Goal: Information Seeking & Learning: Find specific fact

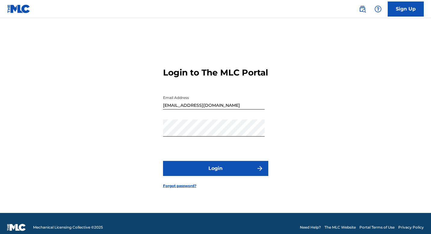
click at [245, 109] on input "[EMAIL_ADDRESS][DOMAIN_NAME]" at bounding box center [214, 100] width 102 height 17
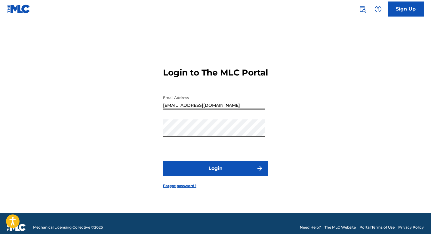
click at [223, 109] on input "[EMAIL_ADDRESS][DOMAIN_NAME]" at bounding box center [214, 100] width 102 height 17
drag, startPoint x: 223, startPoint y: 110, endPoint x: 137, endPoint y: 114, distance: 86.0
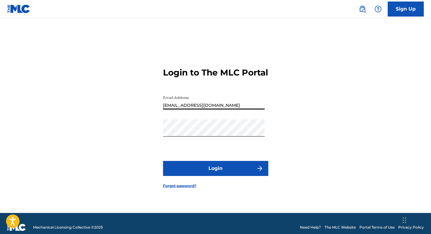
click at [137, 114] on div "Login to The MLC Portal Email Address [EMAIL_ADDRESS][DOMAIN_NAME] Password Log…" at bounding box center [215, 123] width 421 height 180
click at [219, 109] on input "[EMAIL_ADDRESS][DOMAIN_NAME]" at bounding box center [214, 100] width 102 height 17
click at [210, 109] on input "[EMAIL_ADDRESS][DOMAIN_NAME]" at bounding box center [214, 100] width 102 height 17
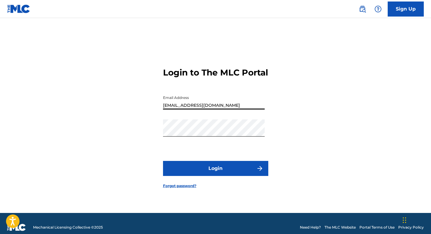
click at [210, 109] on input "[EMAIL_ADDRESS][DOMAIN_NAME]" at bounding box center [214, 100] width 102 height 17
click at [101, 92] on div "Login to The MLC Portal Email Address [EMAIL_ADDRESS][DOMAIN_NAME] Password Log…" at bounding box center [215, 123] width 421 height 180
click at [14, 6] on img at bounding box center [18, 9] width 23 height 9
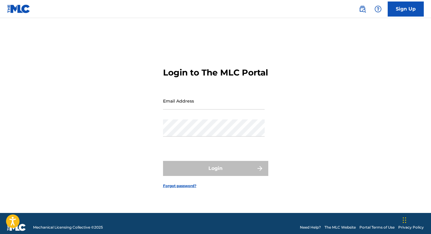
click at [15, 8] on img at bounding box center [18, 9] width 23 height 9
click at [193, 106] on input "Email Address" at bounding box center [214, 100] width 102 height 17
type input "[PERSON_NAME][EMAIL_ADDRESS][DOMAIN_NAME]"
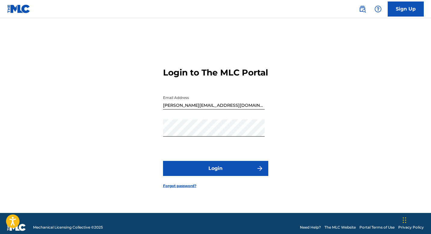
click at [212, 171] on button "Login" at bounding box center [215, 168] width 105 height 15
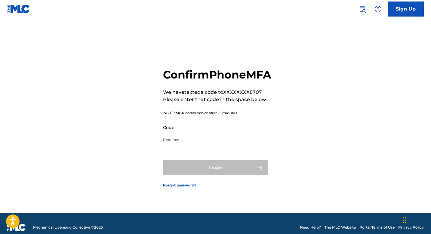
click at [217, 136] on input "Code" at bounding box center [214, 127] width 102 height 17
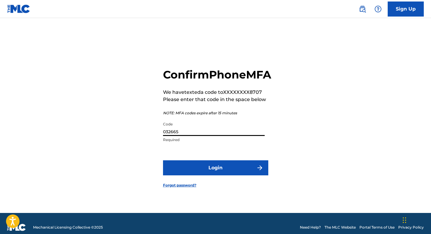
type input "032665"
click at [163, 160] on button "Login" at bounding box center [215, 167] width 105 height 15
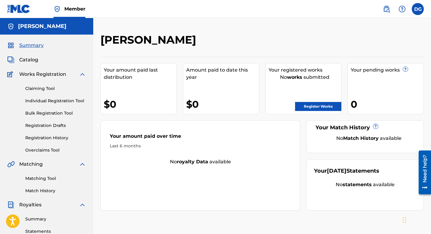
click at [160, 39] on h2 "[PERSON_NAME]" at bounding box center [149, 40] width 99 height 14
click at [416, 13] on label at bounding box center [417, 9] width 12 height 12
click at [417, 9] on input "DG [PERSON_NAME] [PERSON_NAME][EMAIL_ADDRESS][DOMAIN_NAME] Notification Prefere…" at bounding box center [417, 9] width 0 height 0
click at [18, 32] on div "[PERSON_NAME]" at bounding box center [46, 26] width 93 height 17
click at [23, 30] on div "[PERSON_NAME]" at bounding box center [46, 26] width 93 height 17
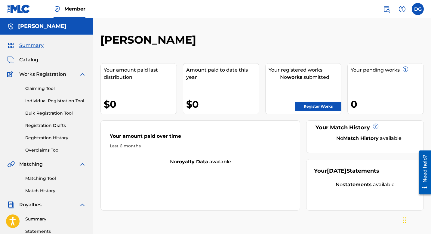
click at [27, 29] on h5 "[PERSON_NAME]" at bounding box center [42, 26] width 48 height 7
click at [26, 47] on span "Summary" at bounding box center [31, 45] width 24 height 7
click at [388, 9] on img at bounding box center [385, 8] width 7 height 7
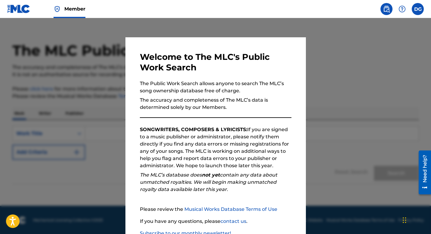
scroll to position [8, 0]
click at [263, 178] on em "The MLC’s database does not yet contain any data about unmatched royalties. We …" at bounding box center [208, 182] width 137 height 20
click at [290, 191] on p "The MLC’s database does not yet contain any data about unmatched royalties. We …" at bounding box center [215, 182] width 151 height 22
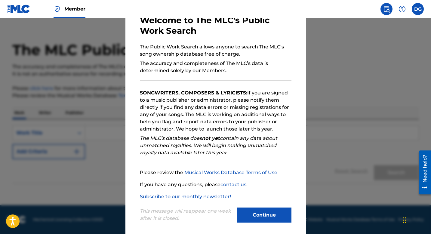
scroll to position [41, 0]
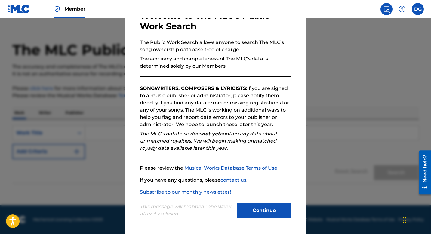
click at [265, 212] on button "Continue" at bounding box center [264, 210] width 54 height 15
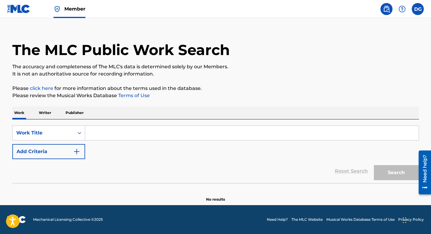
click at [76, 10] on span "Member" at bounding box center [74, 8] width 21 height 7
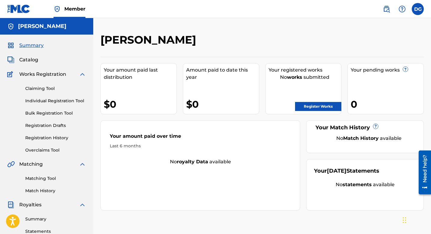
click at [48, 30] on div "[PERSON_NAME]" at bounding box center [46, 26] width 93 height 17
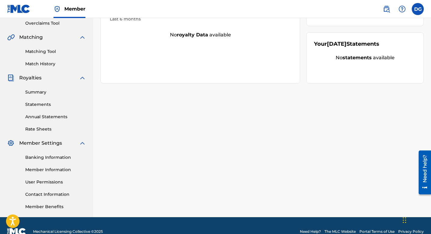
scroll to position [115, 0]
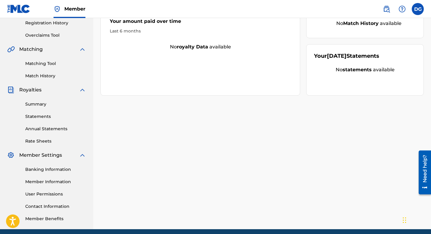
click at [60, 178] on link "Member Information" at bounding box center [55, 181] width 61 height 6
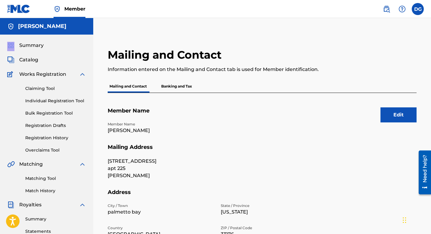
click at [26, 44] on span "Summary" at bounding box center [31, 45] width 24 height 7
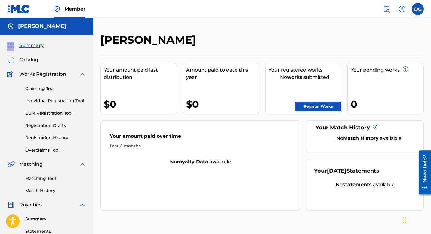
click at [29, 56] on span "Catalog" at bounding box center [28, 59] width 19 height 7
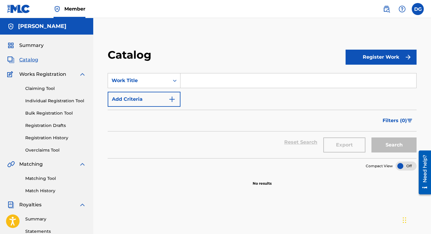
click at [78, 76] on div "Works Registration" at bounding box center [46, 74] width 79 height 7
click at [82, 75] on img at bounding box center [82, 74] width 7 height 7
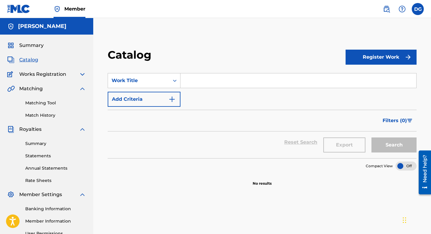
click at [83, 90] on img at bounding box center [82, 88] width 7 height 7
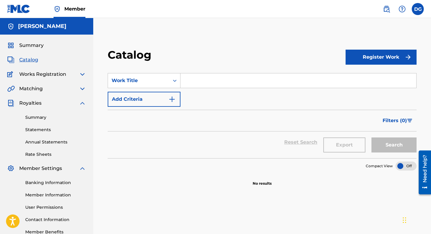
click at [82, 104] on img at bounding box center [82, 102] width 7 height 7
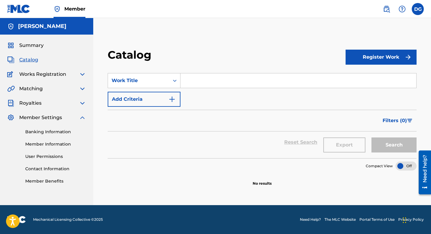
click at [294, 59] on div "Catalog" at bounding box center [227, 57] width 238 height 18
click at [418, 12] on label at bounding box center [417, 9] width 12 height 12
click at [417, 9] on input "DG [PERSON_NAME] [PERSON_NAME][EMAIL_ADDRESS][DOMAIN_NAME] Notification Prefere…" at bounding box center [417, 9] width 0 height 0
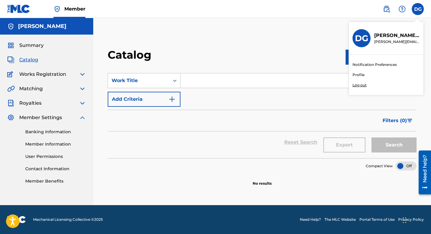
click at [362, 87] on p "Log out" at bounding box center [359, 84] width 14 height 5
click at [417, 9] on input "DG [PERSON_NAME] [PERSON_NAME][EMAIL_ADDRESS][DOMAIN_NAME] Notification Prefere…" at bounding box center [417, 9] width 0 height 0
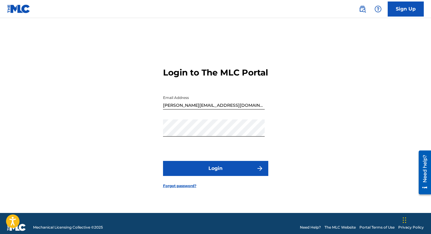
click at [208, 109] on input "[PERSON_NAME][EMAIL_ADDRESS][DOMAIN_NAME]" at bounding box center [214, 100] width 102 height 17
type input "[EMAIL_ADDRESS][DOMAIN_NAME]"
click at [209, 166] on form "Login to The MLC Portal Email Address [EMAIL_ADDRESS][DOMAIN_NAME] Password Log…" at bounding box center [215, 123] width 105 height 180
click at [209, 174] on button "Login" at bounding box center [215, 168] width 105 height 15
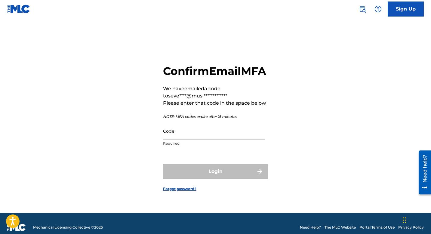
click at [204, 139] on input "Code" at bounding box center [214, 130] width 102 height 17
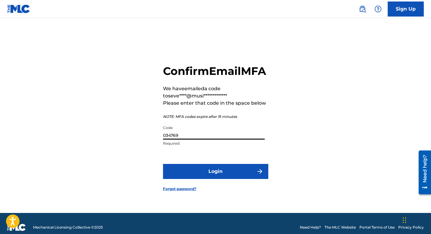
type input "034769"
click at [163, 164] on button "Login" at bounding box center [215, 171] width 105 height 15
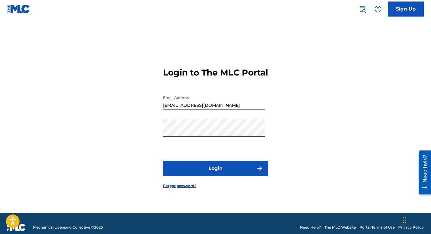
click at [214, 176] on button "Login" at bounding box center [215, 168] width 105 height 15
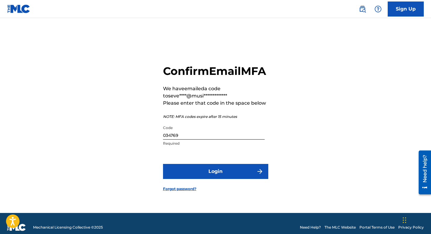
click at [214, 178] on button "Login" at bounding box center [215, 171] width 105 height 15
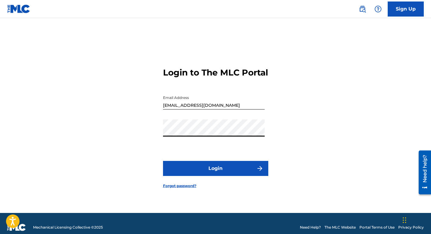
click at [215, 170] on button "Login" at bounding box center [215, 168] width 105 height 15
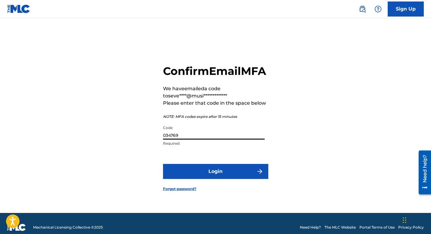
click at [210, 139] on input "034769" at bounding box center [214, 130] width 102 height 17
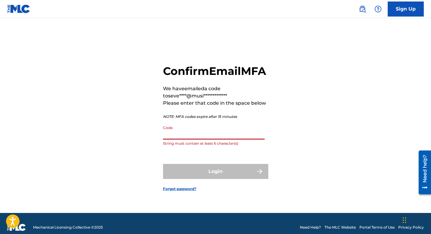
click at [324, 142] on div "**********" at bounding box center [215, 123] width 421 height 180
click at [181, 139] on input "Code" at bounding box center [214, 130] width 102 height 17
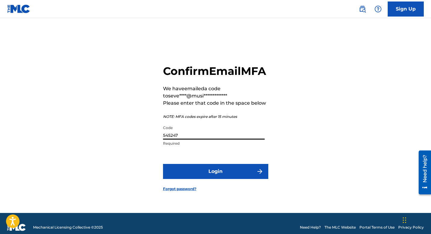
type input "545247"
click at [163, 164] on button "Login" at bounding box center [215, 171] width 105 height 15
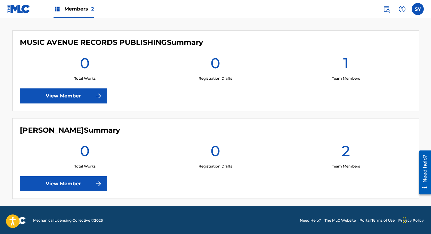
scroll to position [162, 0]
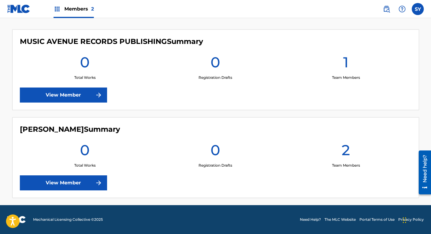
click at [44, 185] on link "View Member" at bounding box center [63, 182] width 87 height 15
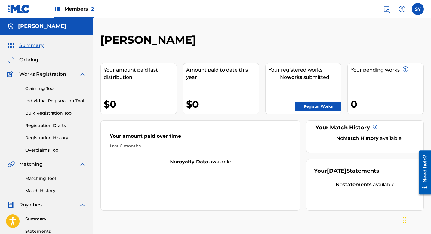
click at [72, 9] on span "Members 2" at bounding box center [78, 8] width 29 height 7
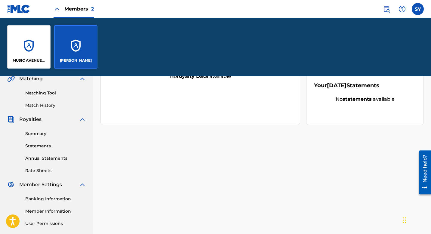
scroll to position [144, 0]
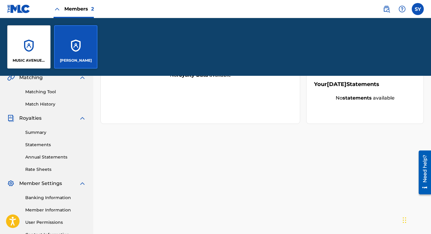
click at [388, 11] on img at bounding box center [385, 8] width 7 height 7
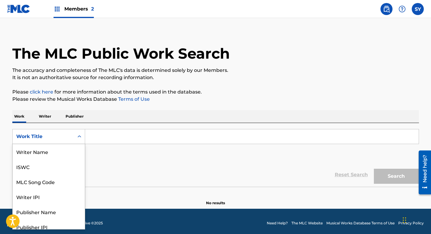
click at [80, 142] on div "Search Form" at bounding box center [79, 136] width 11 height 14
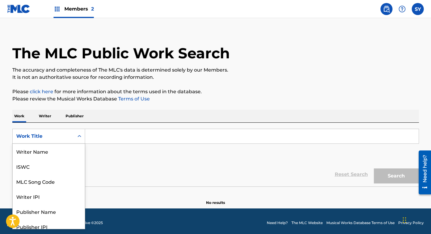
scroll to position [30, 0]
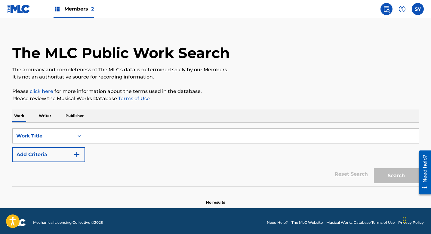
click at [191, 101] on p "Please review the Musical Works Database Terms of Use" at bounding box center [215, 98] width 406 height 7
click at [120, 137] on input "Search Form" at bounding box center [251, 136] width 333 height 14
click at [74, 10] on span "Members 2" at bounding box center [78, 8] width 29 height 7
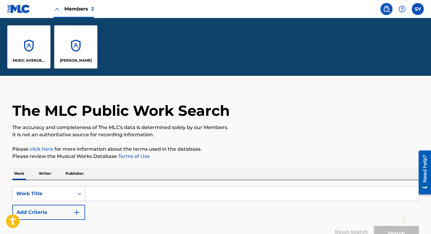
scroll to position [63, 0]
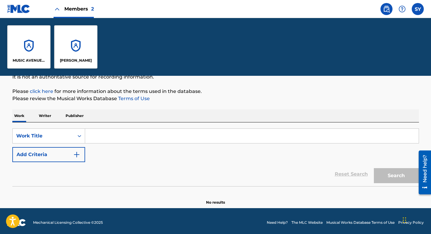
click at [112, 135] on input "Search Form" at bounding box center [251, 136] width 333 height 14
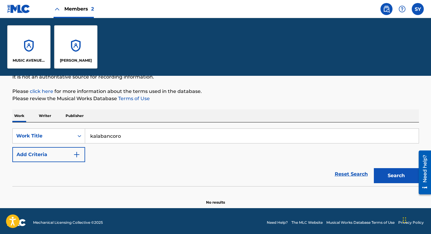
type input "kalabancoro"
click at [404, 174] on button "Search" at bounding box center [395, 175] width 45 height 15
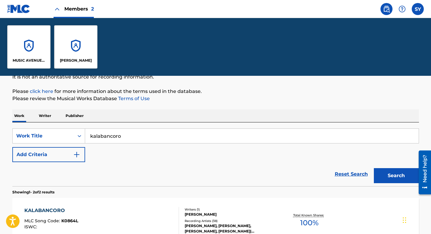
click at [324, 162] on div "Reset Search Search" at bounding box center [215, 174] width 406 height 24
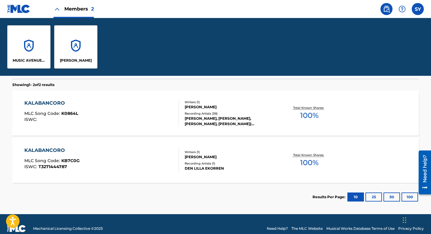
scroll to position [171, 0]
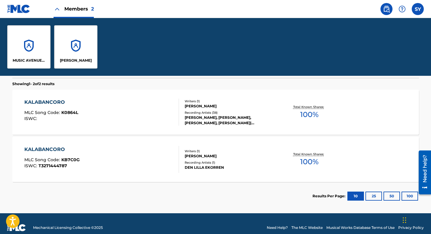
click at [114, 11] on nav "Members 2 SY SY [PERSON_NAME] [EMAIL_ADDRESS][DOMAIN_NAME] Notification Prefere…" at bounding box center [215, 9] width 431 height 18
click at [5, 106] on div "The MLC Public Work Search The accuracy and completeness of The MLC's data is d…" at bounding box center [215, 64] width 421 height 291
click at [202, 16] on nav "Members 2 SY SY [PERSON_NAME] [EMAIL_ADDRESS][DOMAIN_NAME] Notification Prefere…" at bounding box center [215, 9] width 431 height 18
click at [4, 96] on main "The MLC Public Work Search The accuracy and completeness of The MLC's data is d…" at bounding box center [215, 58] width 431 height 309
click at [79, 56] on div "[PERSON_NAME]" at bounding box center [75, 46] width 43 height 43
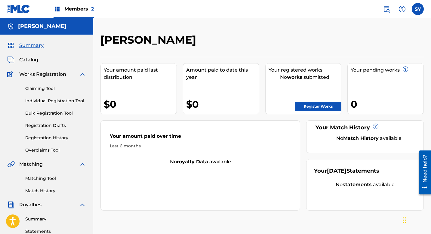
click at [235, 28] on div "[PERSON_NAME] Your amount paid last distribution $0 Amount paid to date this ye…" at bounding box center [261, 181] width 337 height 326
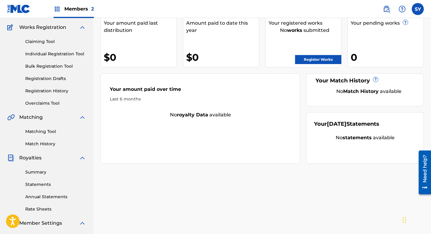
scroll to position [48, 0]
